Goal: Information Seeking & Learning: Ask a question

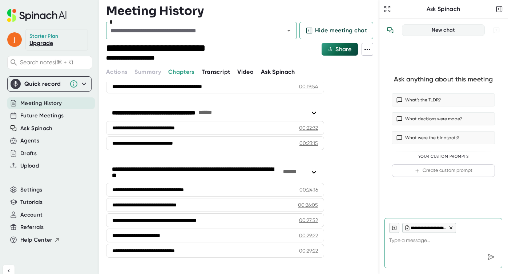
scroll to position [531, 0]
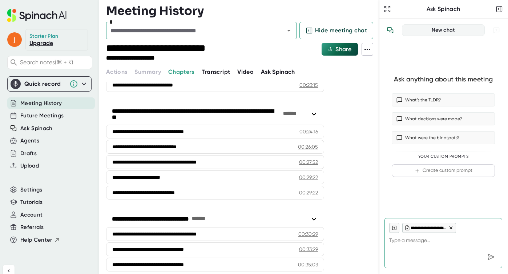
click at [276, 72] on span "Ask Spinach" at bounding box center [278, 71] width 34 height 7
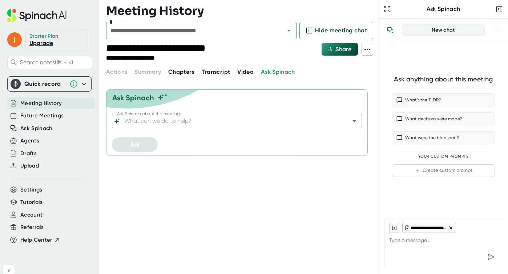
click at [137, 124] on input "Ask Spinach about this meeting:" at bounding box center [231, 121] width 216 height 10
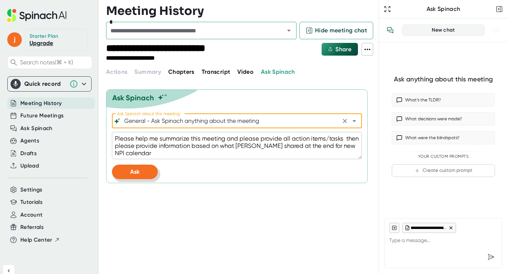
type input "General - Ask Spinach anything about the meeting"
click at [129, 176] on button "Ask" at bounding box center [135, 172] width 46 height 15
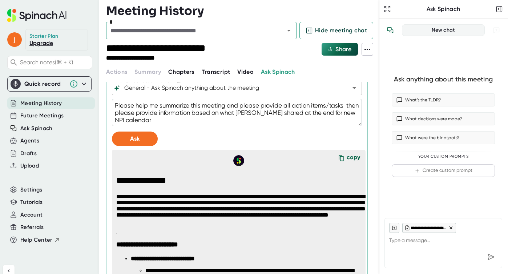
scroll to position [72, 0]
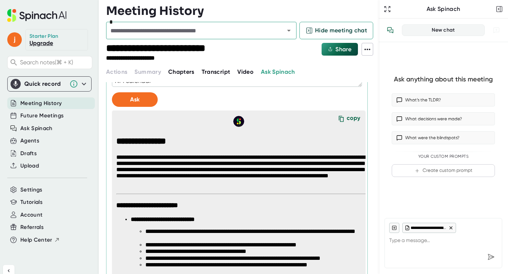
type textarea "x"
